Goal: Information Seeking & Learning: Learn about a topic

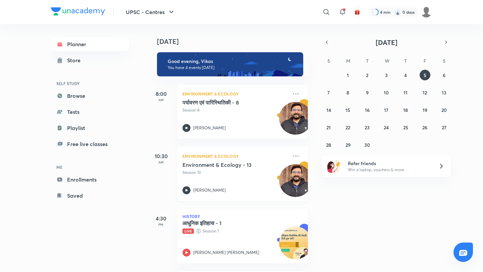
scroll to position [64, 0]
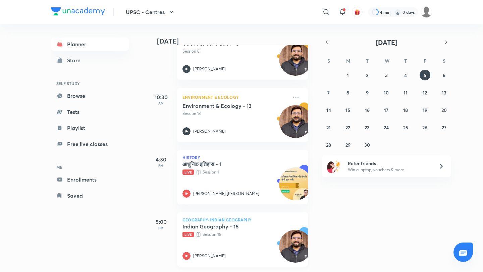
click at [184, 253] on icon at bounding box center [186, 256] width 8 height 8
click at [185, 252] on icon at bounding box center [186, 256] width 8 height 8
click at [220, 105] on div "Environment & Ecology - 13 Session 13" at bounding box center [234, 110] width 105 height 14
click at [185, 252] on icon at bounding box center [186, 256] width 8 height 8
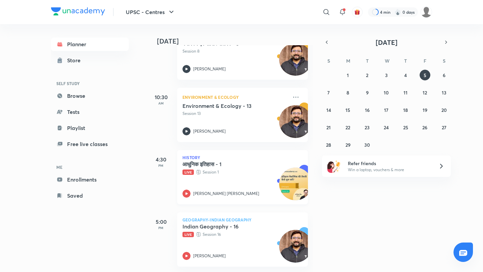
click at [188, 190] on icon at bounding box center [186, 194] width 8 height 8
click at [186, 253] on icon at bounding box center [186, 256] width 8 height 8
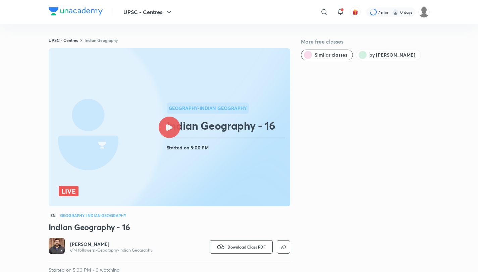
click at [171, 131] on div at bounding box center [169, 127] width 21 height 21
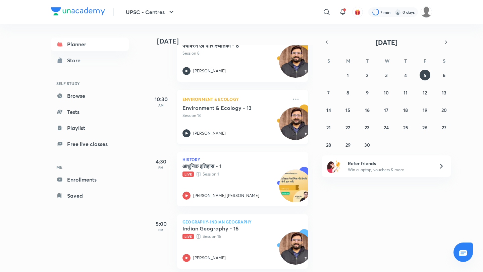
scroll to position [64, 0]
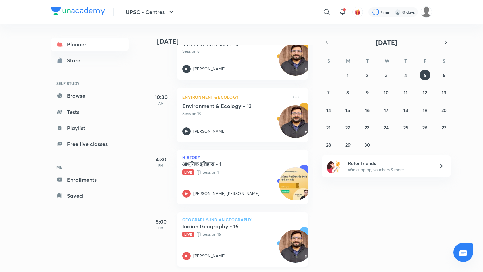
click at [225, 218] on p "Geography-Indian Geography" at bounding box center [242, 220] width 120 height 4
click at [187, 252] on icon at bounding box center [186, 256] width 8 height 8
click at [186, 252] on icon at bounding box center [186, 256] width 8 height 8
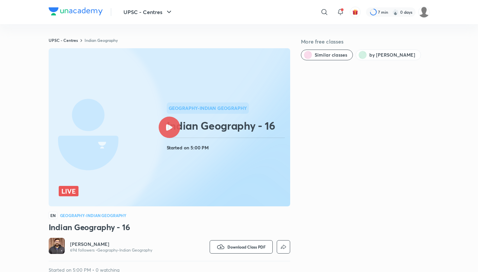
click at [169, 124] on div at bounding box center [169, 127] width 21 height 21
click at [164, 130] on div at bounding box center [169, 127] width 21 height 21
click at [167, 132] on div at bounding box center [169, 127] width 21 height 21
click at [167, 126] on icon at bounding box center [169, 127] width 6 height 6
click at [171, 128] on icon at bounding box center [169, 127] width 6 height 6
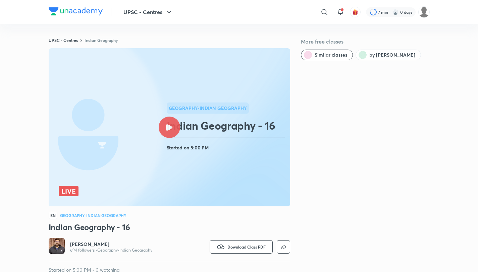
click at [168, 127] on icon at bounding box center [169, 127] width 6 height 6
click at [162, 126] on div at bounding box center [169, 127] width 21 height 21
click at [52, 8] on img at bounding box center [76, 11] width 54 height 8
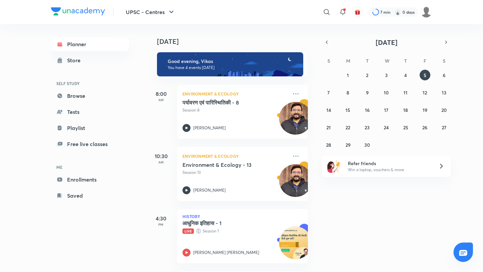
scroll to position [64, 0]
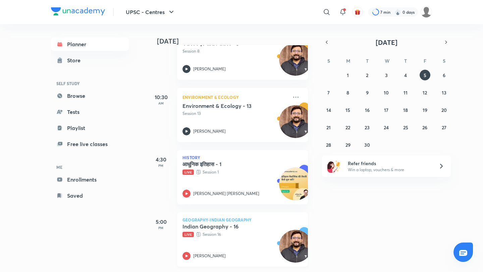
click at [186, 252] on icon at bounding box center [186, 256] width 8 height 8
click at [187, 255] on icon at bounding box center [186, 256] width 2 height 2
click at [189, 190] on icon at bounding box center [186, 194] width 8 height 8
